Goal: Task Accomplishment & Management: Complete application form

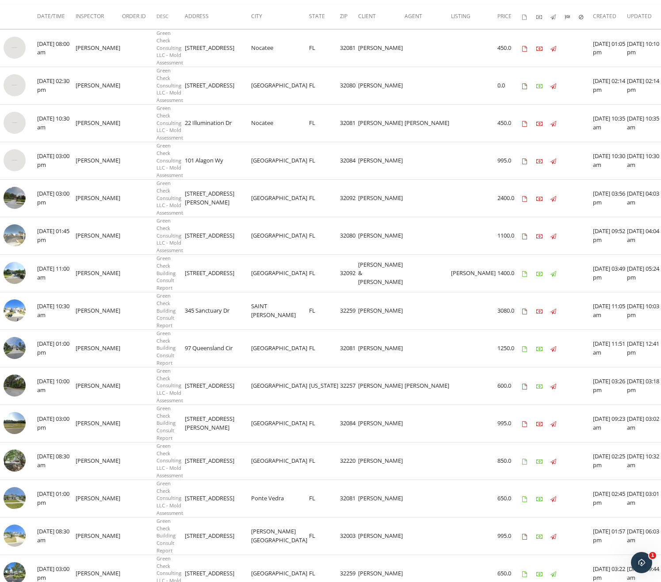
click at [267, 330] on td "Jacksonville" at bounding box center [280, 349] width 58 height 38
click at [21, 525] on img at bounding box center [15, 536] width 22 height 22
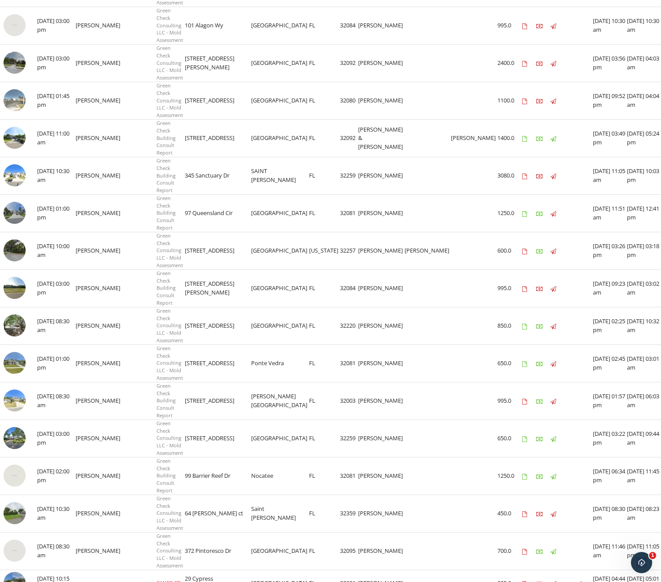
scroll to position [309, 0]
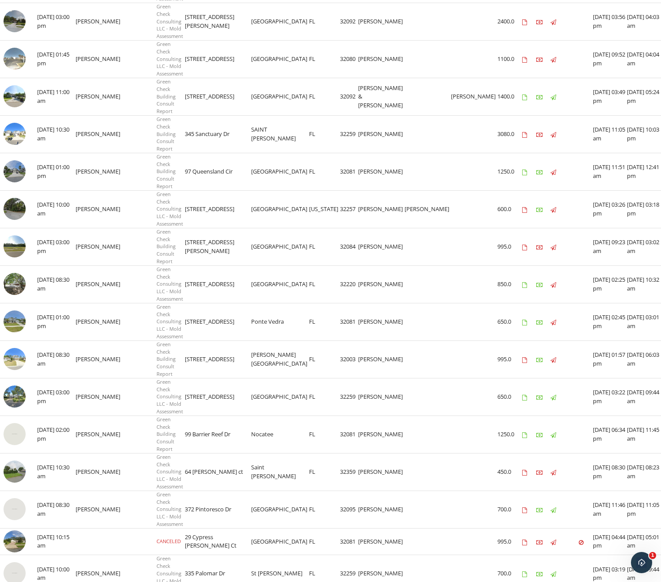
click at [9, 563] on img at bounding box center [15, 574] width 22 height 22
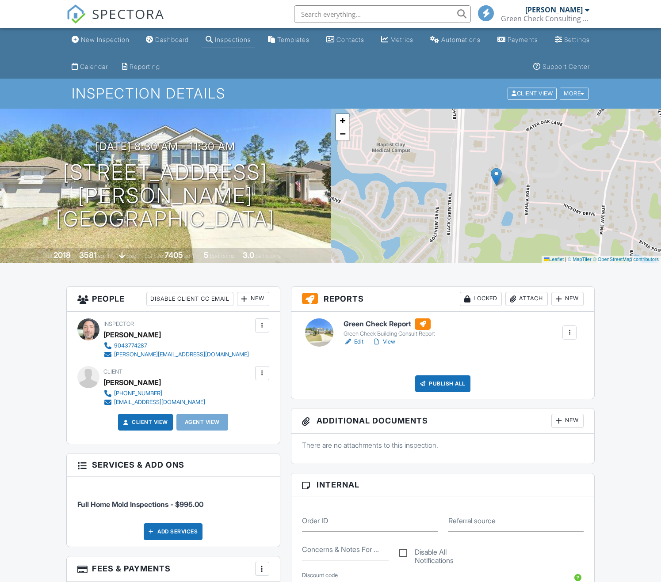
drag, startPoint x: 358, startPoint y: 342, endPoint x: 361, endPoint y: 350, distance: 8.3
click at [358, 342] on link "Edit" at bounding box center [353, 342] width 20 height 9
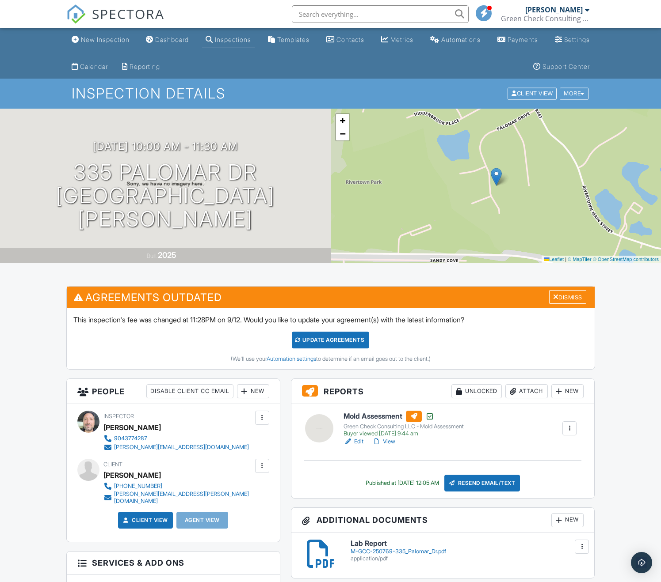
click at [637, 561] on img "Open Intercom Messenger" at bounding box center [641, 563] width 11 height 11
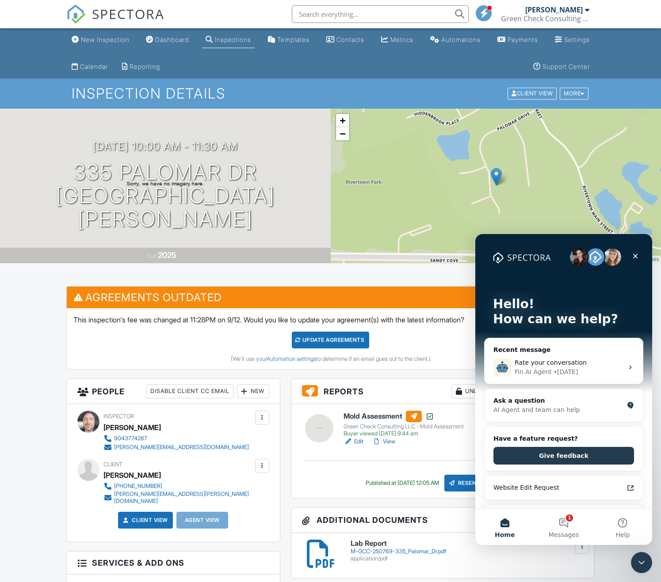
click at [578, 530] on button "1 Messages" at bounding box center [563, 527] width 59 height 35
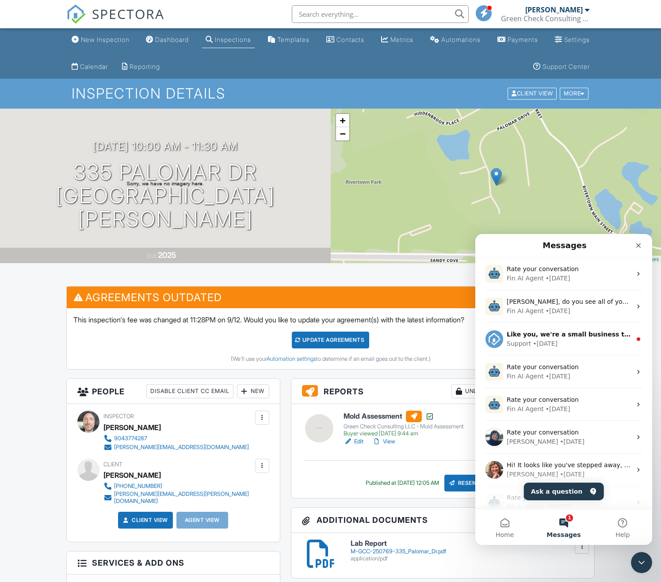
click at [574, 276] on div "Fin AI Agent • 1d ago" at bounding box center [568, 278] width 125 height 9
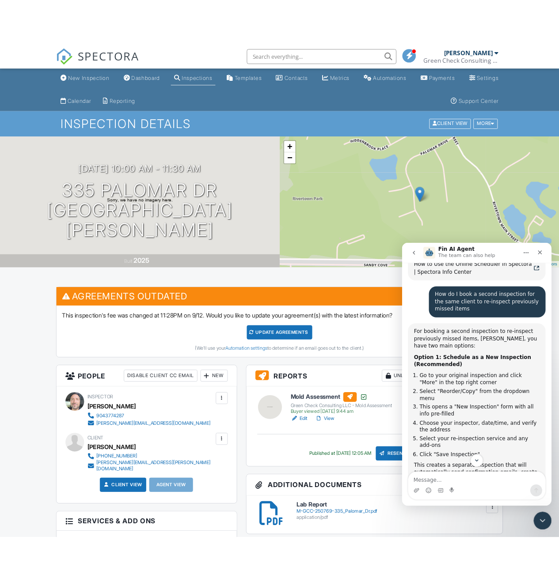
scroll to position [44, 0]
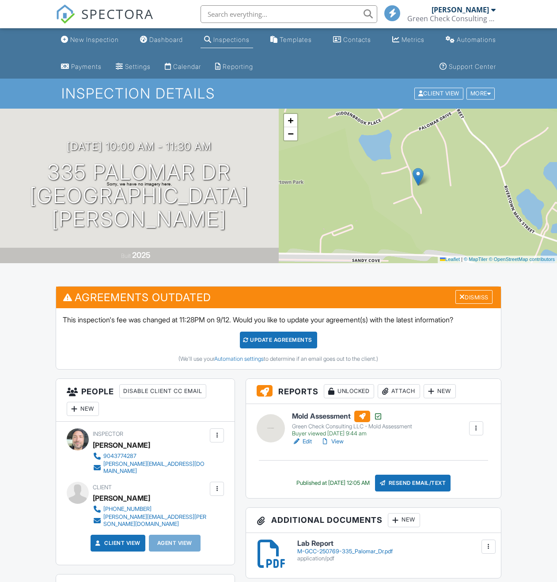
click at [474, 93] on div "More" at bounding box center [481, 94] width 29 height 12
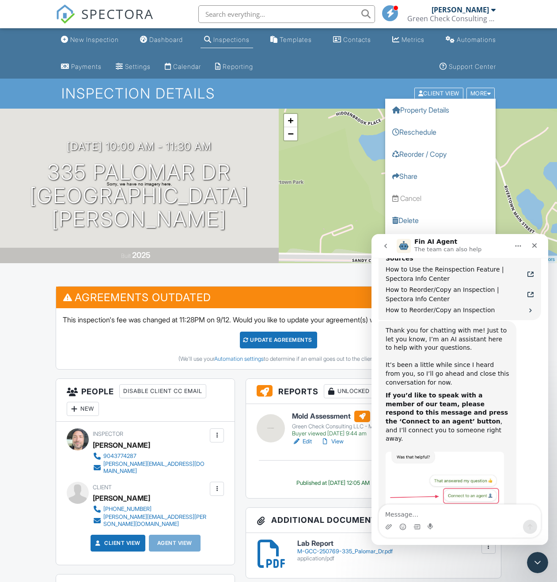
scroll to position [1126, 0]
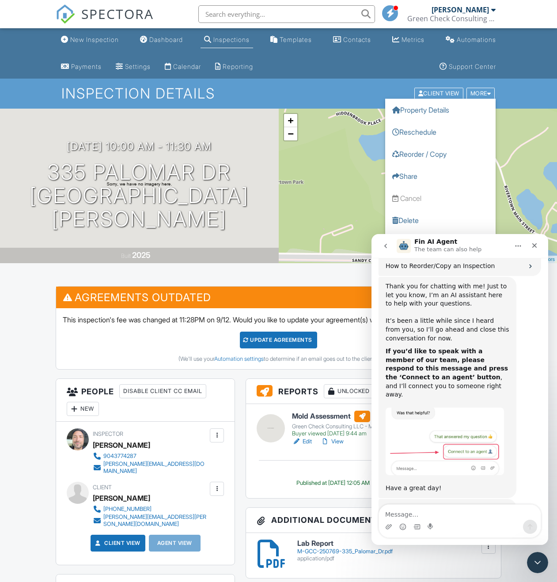
click at [441, 148] on link "Reorder / Copy" at bounding box center [440, 154] width 110 height 22
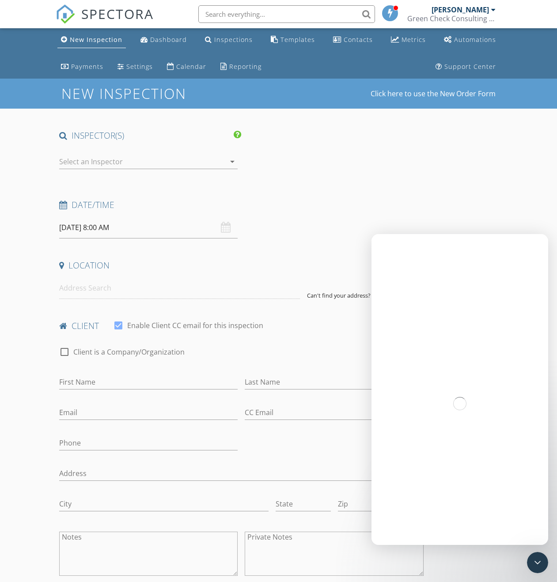
type input "[PERSON_NAME]"
type input "[PERSON_NAME][EMAIL_ADDRESS][PERSON_NAME][DOMAIN_NAME]"
type input "[PHONE_NUMBER]"
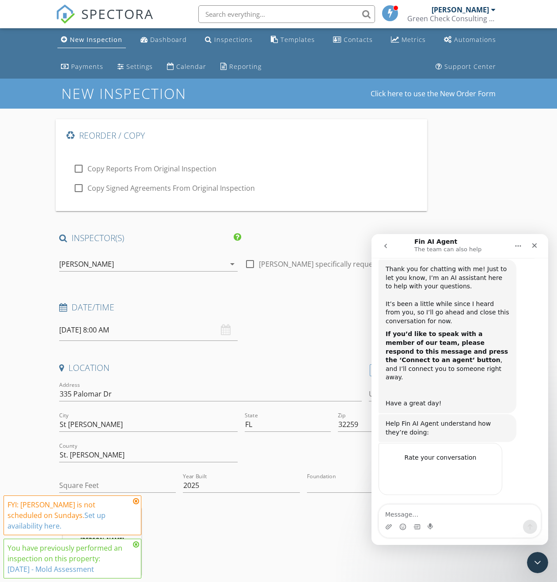
scroll to position [1126, 0]
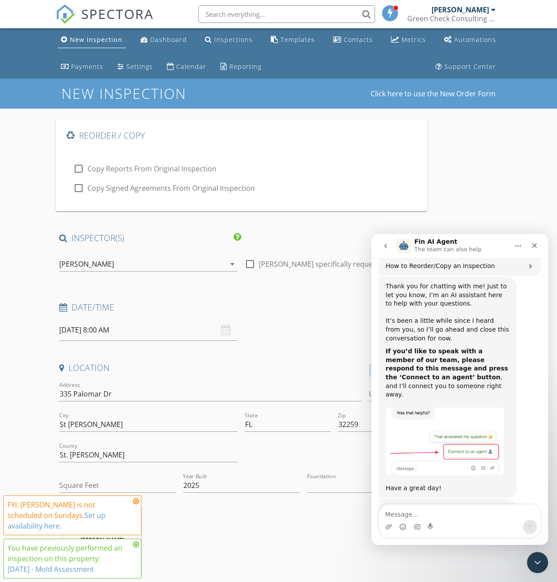
click at [539, 244] on div "Close" at bounding box center [535, 246] width 16 height 16
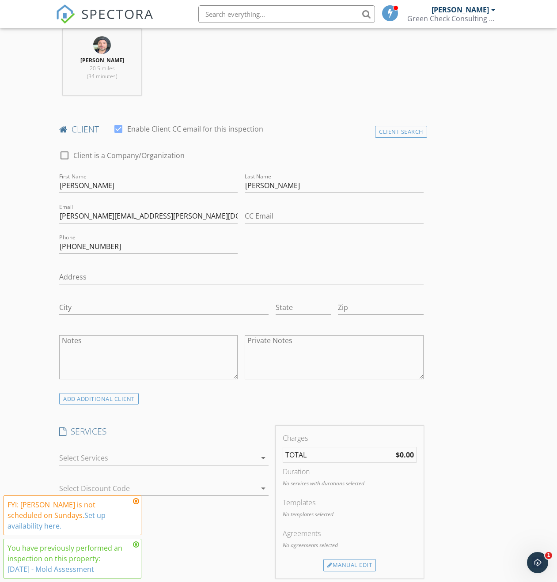
scroll to position [663, 0]
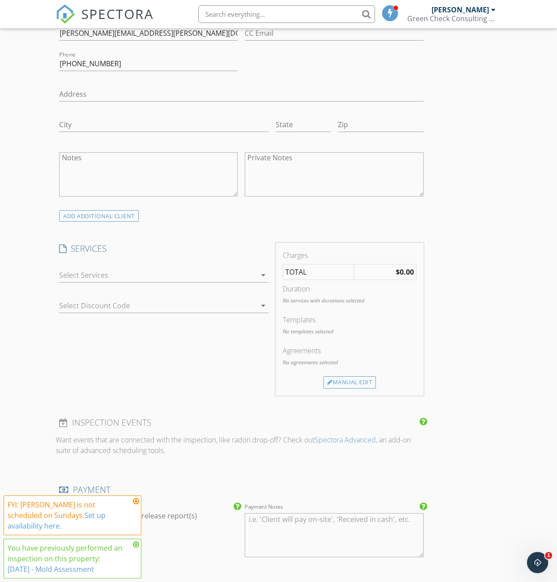
click at [169, 282] on div at bounding box center [157, 275] width 197 height 14
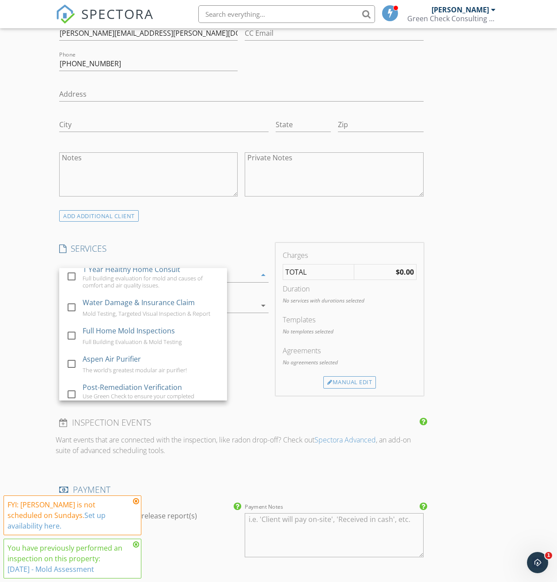
scroll to position [62, 0]
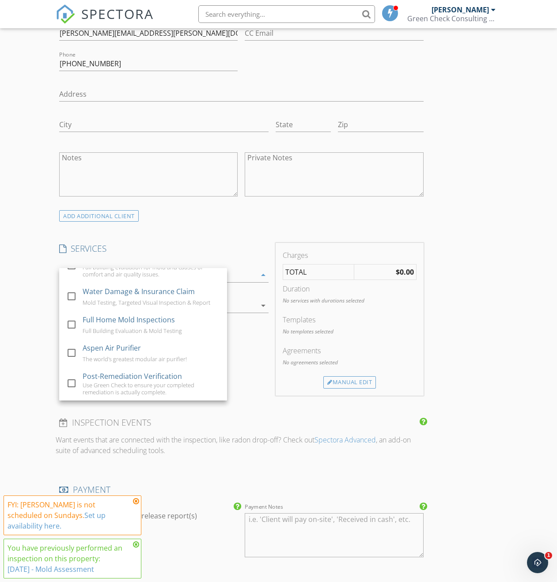
click at [136, 378] on div "Post-Remediation Verification" at bounding box center [132, 376] width 99 height 11
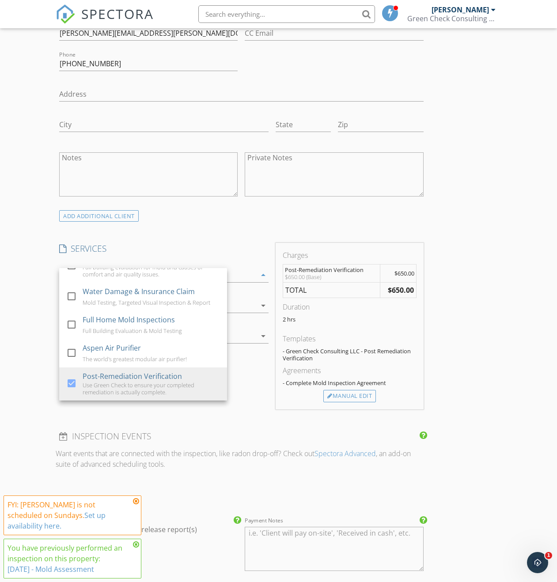
click at [367, 308] on div "Reorder / Copy check_box_outline_blank Copy Reports From Original Inspection ch…" at bounding box center [279, 270] width 446 height 1628
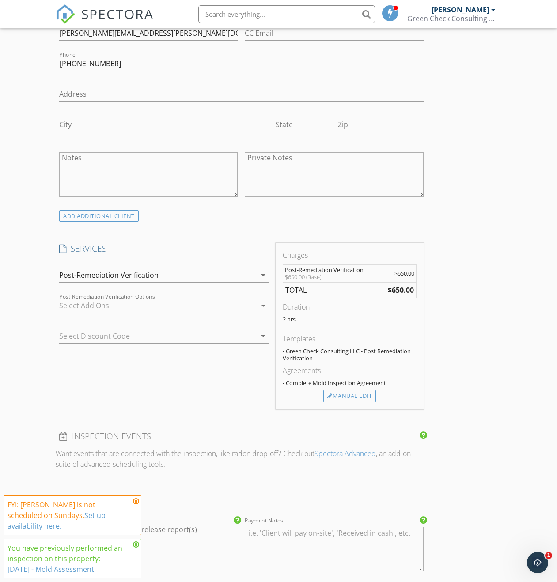
click at [323, 403] on div "Manual Edit" at bounding box center [349, 396] width 53 height 12
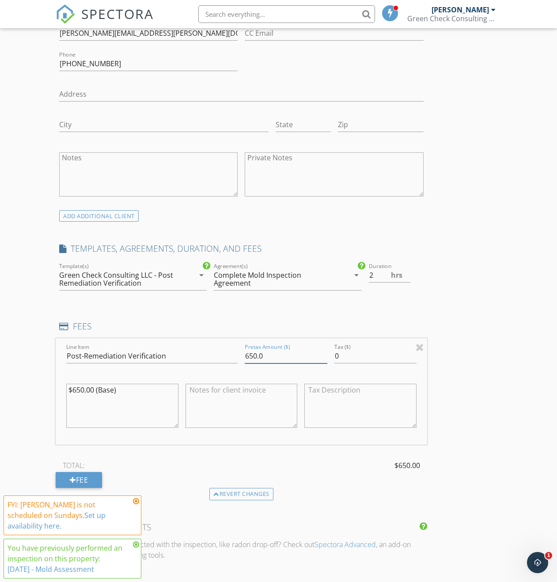
drag, startPoint x: 199, startPoint y: 372, endPoint x: 164, endPoint y: 366, distance: 36.2
click at [162, 367] on div "Line Item Post-Remediation Verification Pretax Amount ($) 650.0 Tax ($) 0 $650.…" at bounding box center [242, 392] width 372 height 106
type input "995"
type textarea "$995 base additional testing/sampling may be required at an additional cost"
click at [91, 287] on div "Green Check Consulting LLC - Post Remediation Verification" at bounding box center [120, 279] width 122 height 16
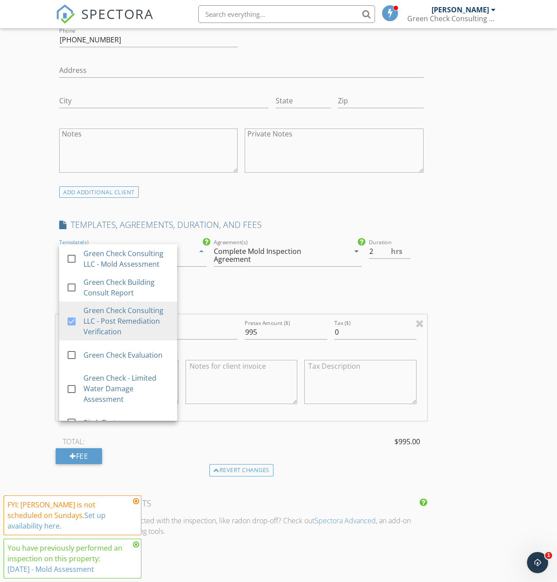
scroll to position [707, 0]
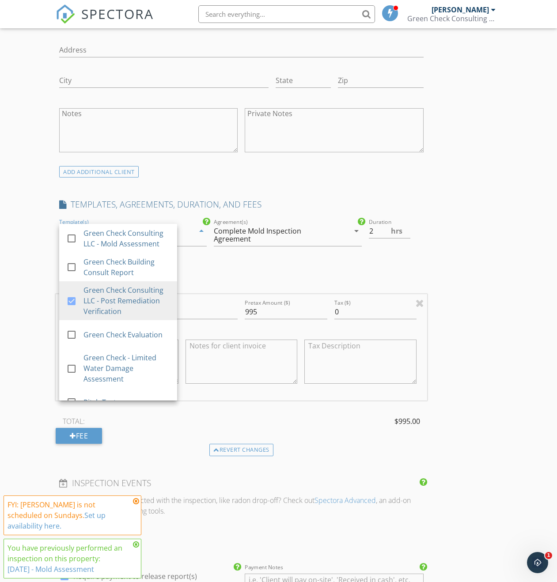
click at [390, 299] on div "Reorder / Copy check_box_outline_blank Copy Reports From Original Inspection ch…" at bounding box center [279, 271] width 446 height 1719
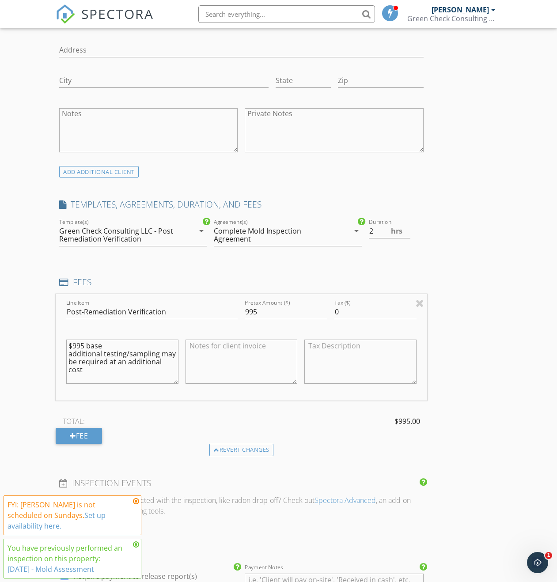
click at [230, 243] on div "Complete Mold Inspection Agreement" at bounding box center [275, 235] width 122 height 16
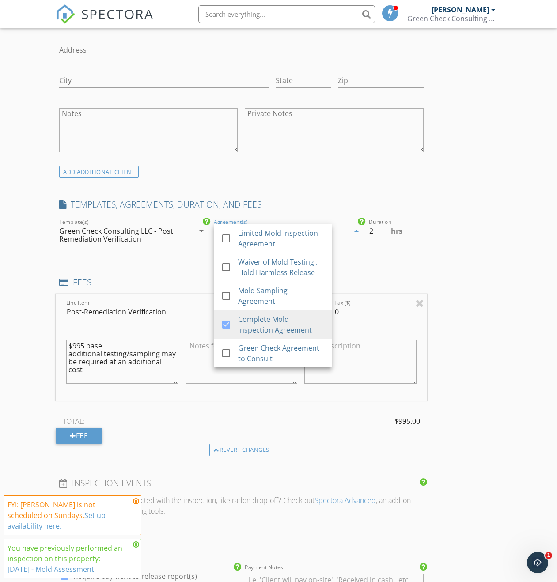
click at [239, 335] on div "Complete Mold Inspection Agreement" at bounding box center [282, 324] width 87 height 21
click at [239, 249] on div "Limited Mold Inspection Agreement" at bounding box center [282, 238] width 87 height 21
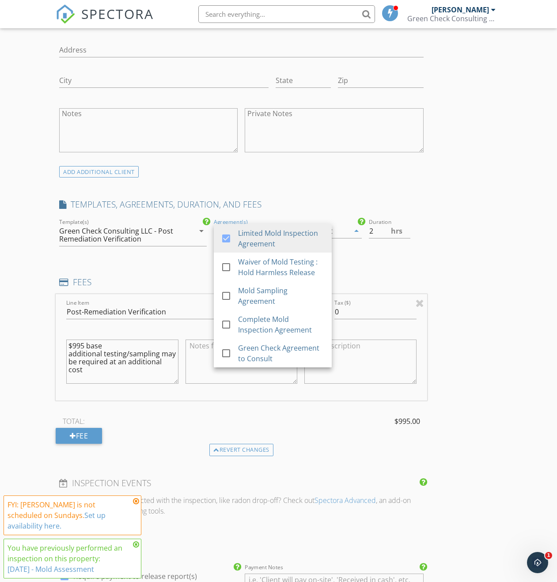
click at [407, 294] on div "Reorder / Copy check_box_outline_blank Copy Reports From Original Inspection ch…" at bounding box center [279, 271] width 446 height 1719
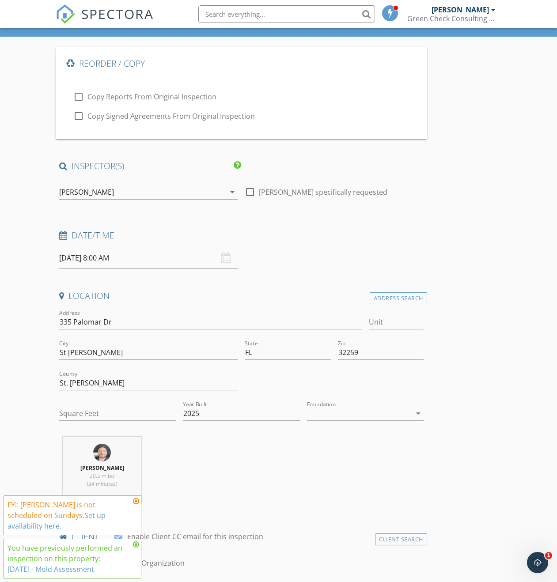
scroll to position [56, 0]
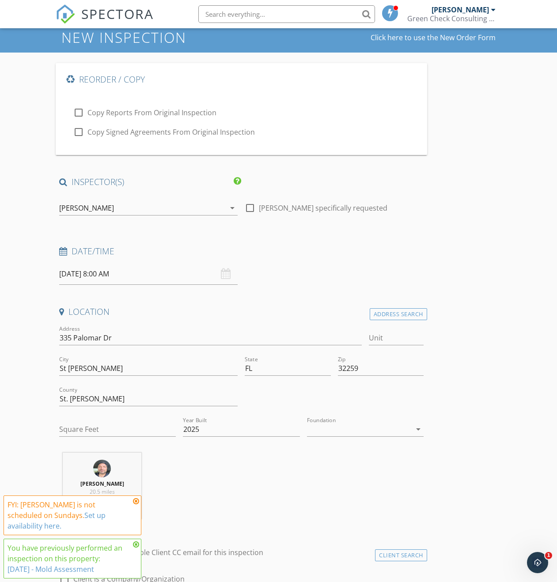
click at [81, 275] on input "[DATE] 8:00 AM" at bounding box center [148, 274] width 179 height 22
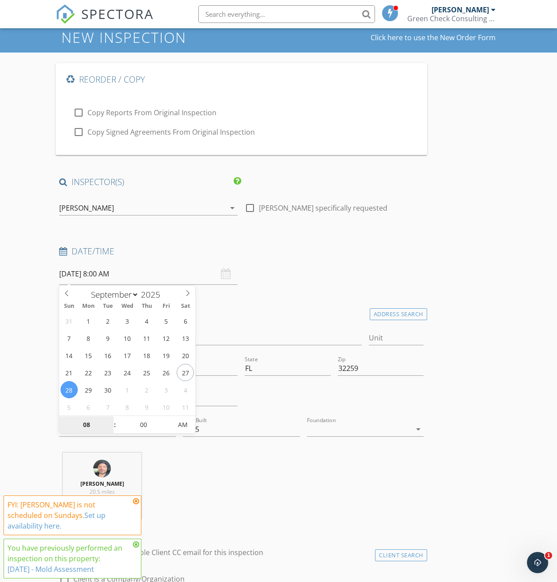
type input "[DATE] 8:00 AM"
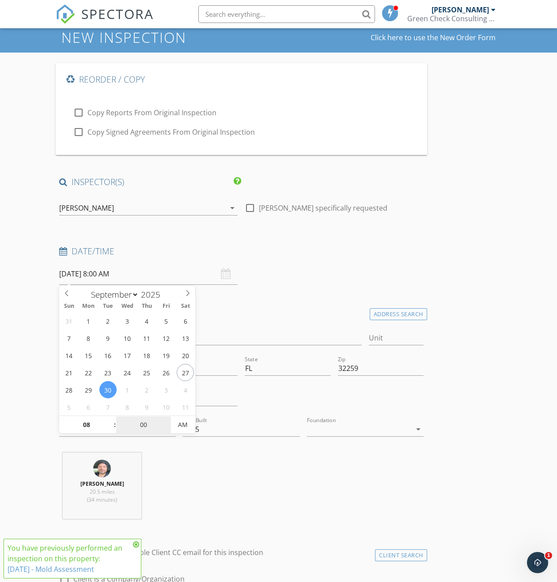
click at [144, 427] on input "00" at bounding box center [143, 426] width 54 height 18
type input "30"
type input "[DATE] 8:30 AM"
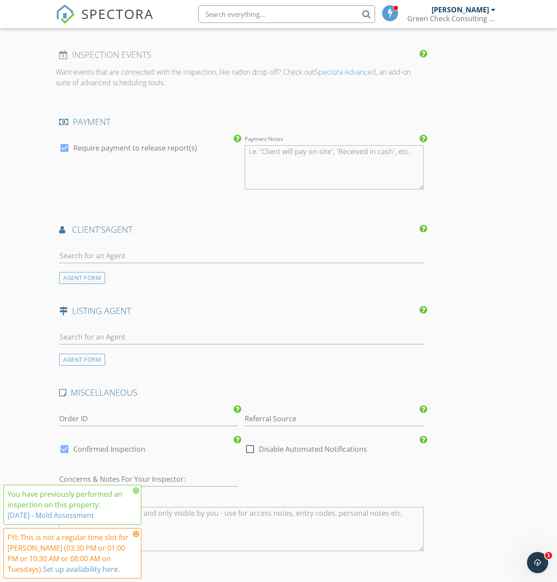
scroll to position [1293, 0]
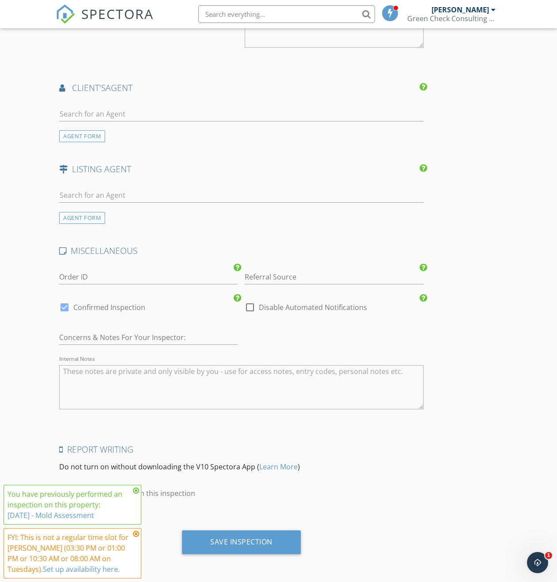
click at [217, 541] on div "Save Inspection" at bounding box center [241, 542] width 62 height 9
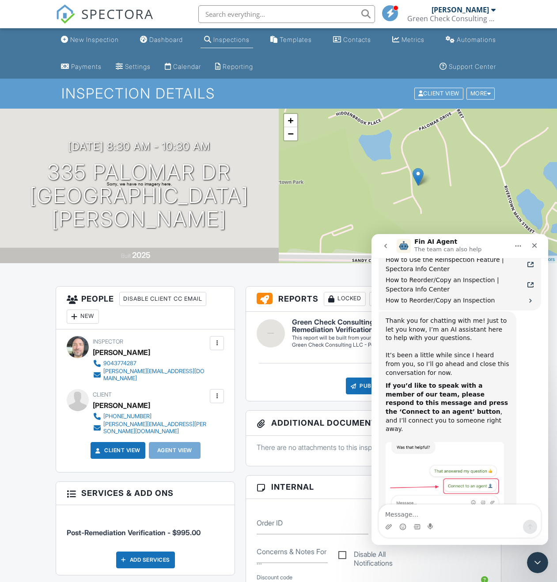
scroll to position [1126, 0]
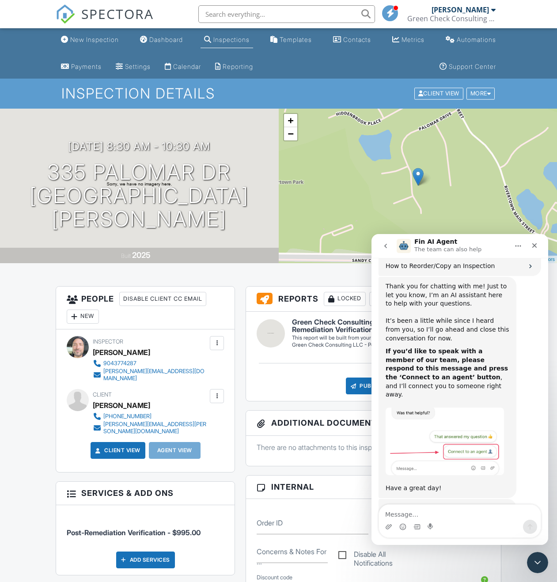
click at [534, 244] on icon "Close" at bounding box center [534, 245] width 7 height 7
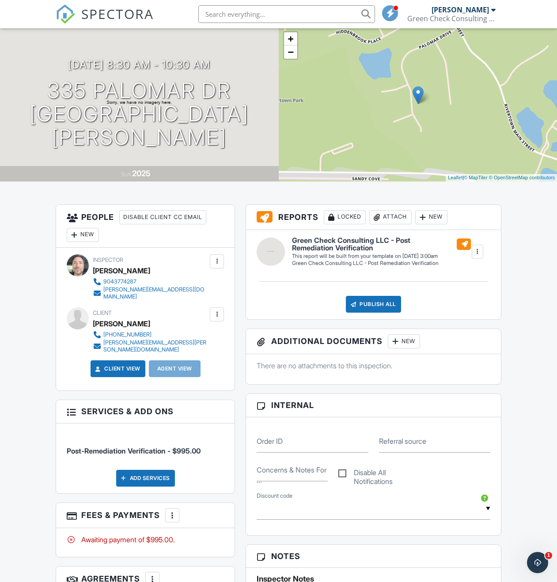
scroll to position [177, 0]
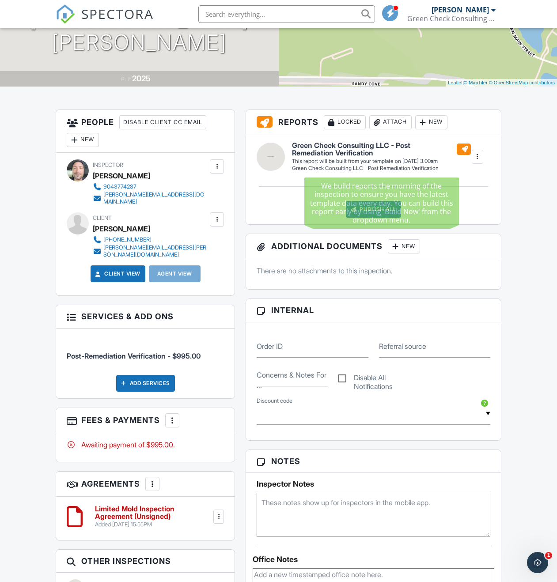
click at [384, 158] on div "This report will be built from your template on 09/30/25 3:00am" at bounding box center [381, 161] width 179 height 7
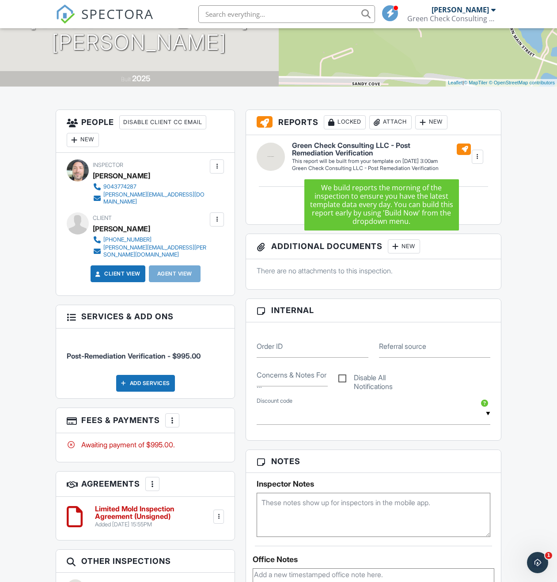
click at [485, 160] on div "Green Check Consulting LLC - Post Remediation Verification Green Check Consulti…" at bounding box center [388, 157] width 202 height 31
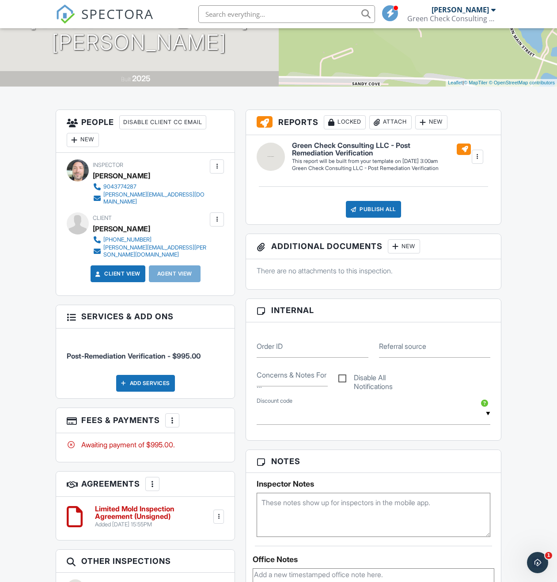
click at [477, 156] on div at bounding box center [477, 156] width 9 height 9
click at [465, 175] on div "Build Now" at bounding box center [458, 180] width 43 height 11
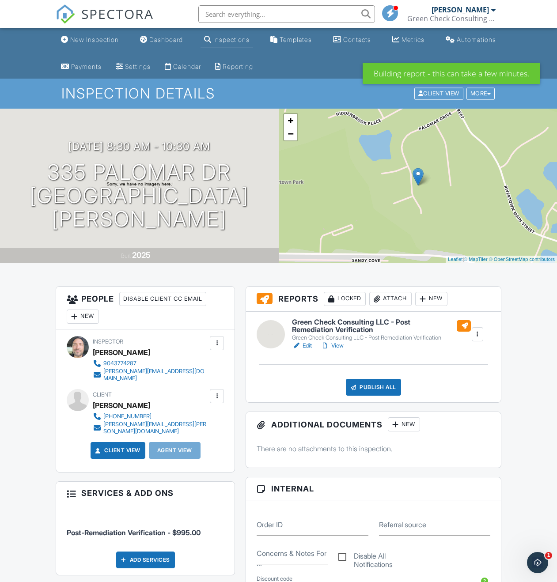
click at [307, 346] on link "Edit" at bounding box center [302, 346] width 20 height 9
